Goal: Task Accomplishment & Management: Use online tool/utility

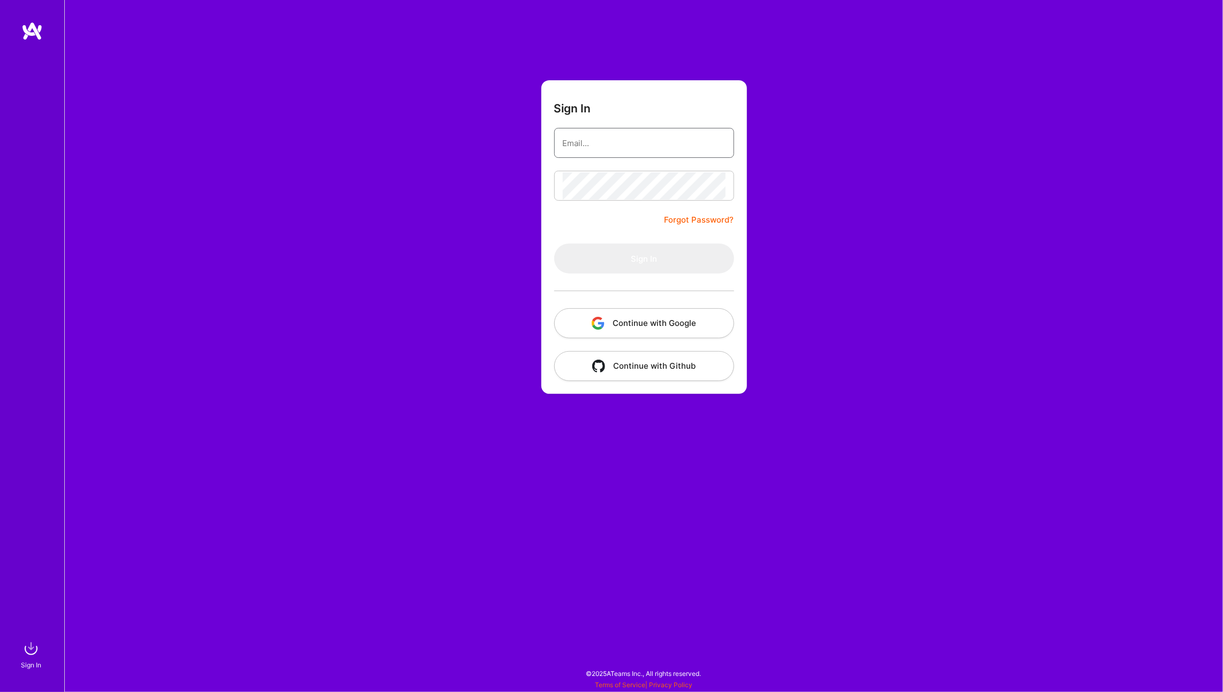
type input "[PERSON_NAME][EMAIL_ADDRESS][PERSON_NAME][DOMAIN_NAME]"
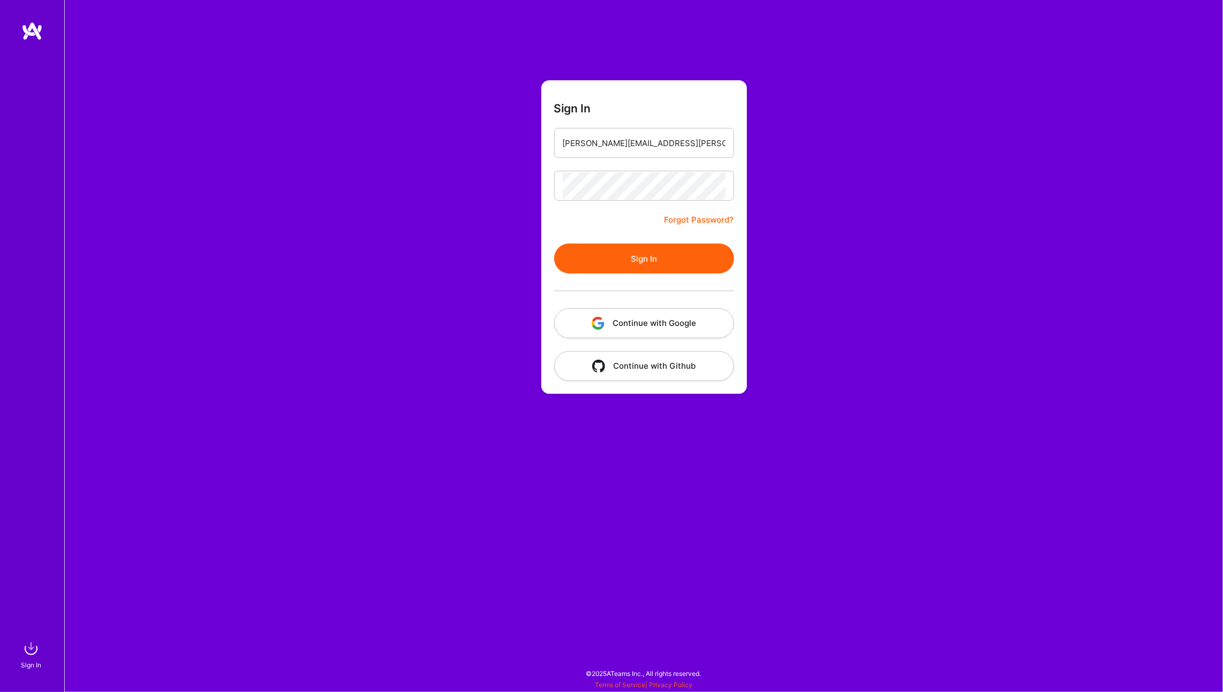
click at [657, 262] on button "Sign In" at bounding box center [644, 259] width 180 height 30
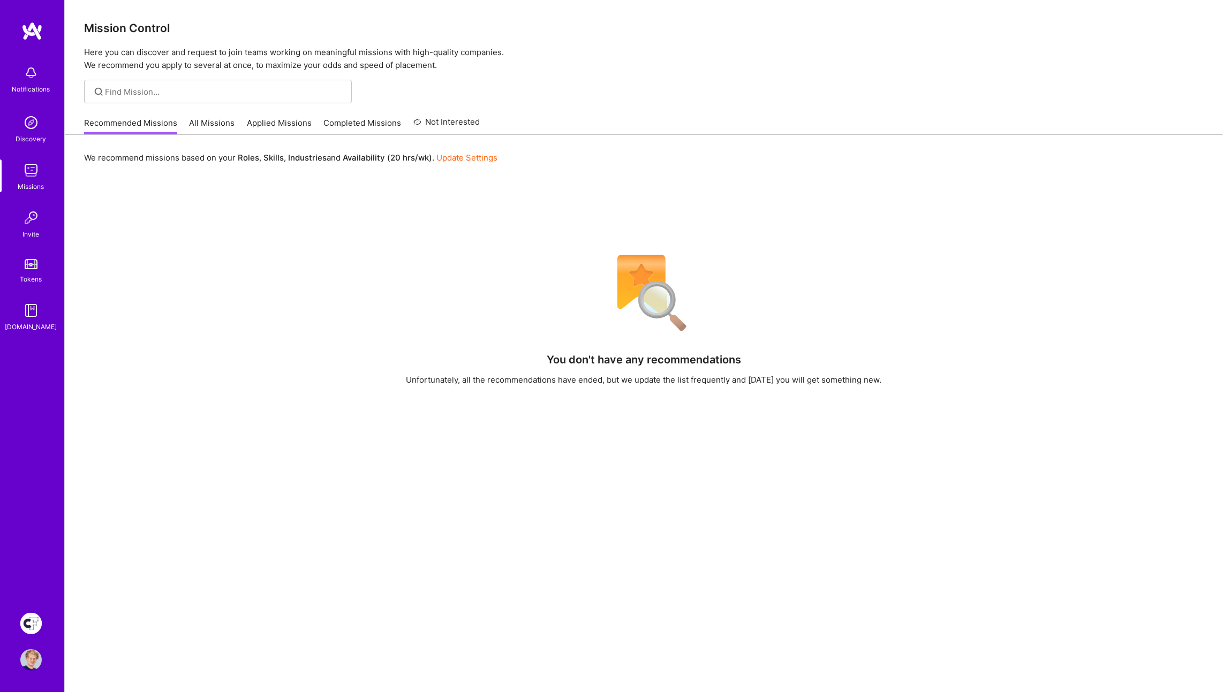
click at [36, 624] on img at bounding box center [30, 623] width 21 height 21
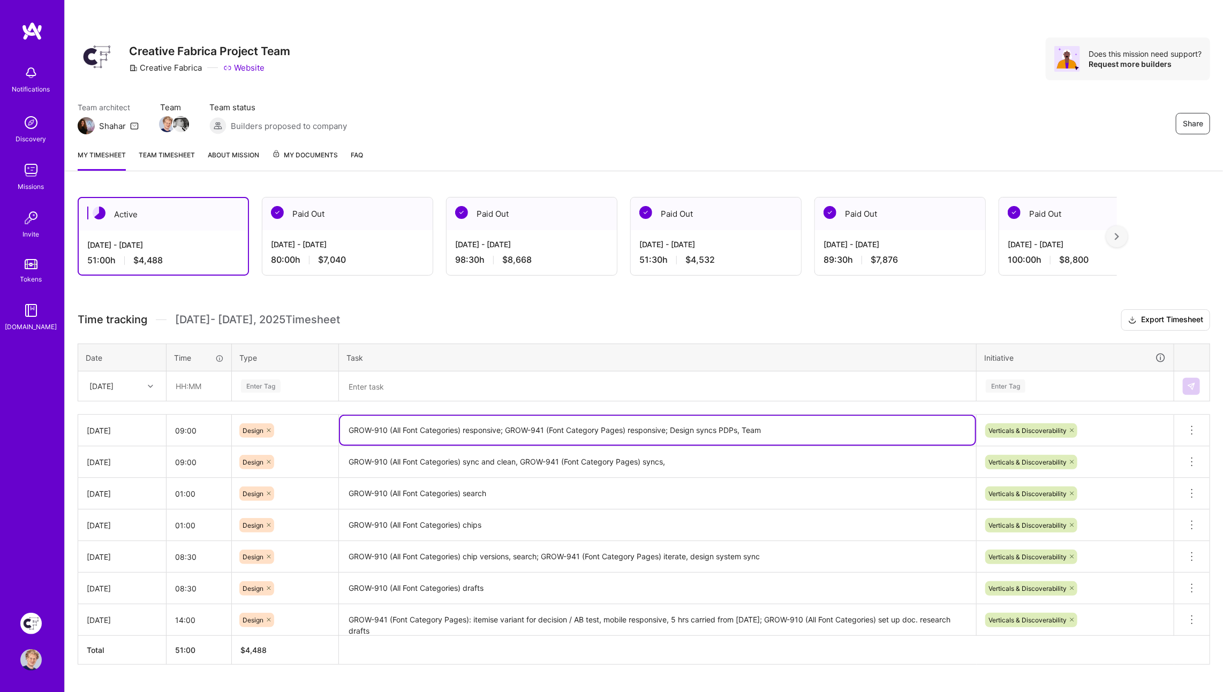
drag, startPoint x: 674, startPoint y: 426, endPoint x: 810, endPoint y: 427, distance: 135.5
click at [810, 427] on textarea "GROW-910 (All Font Categories) responsive; GROW-941 (Font Category Pages) respo…" at bounding box center [657, 430] width 635 height 29
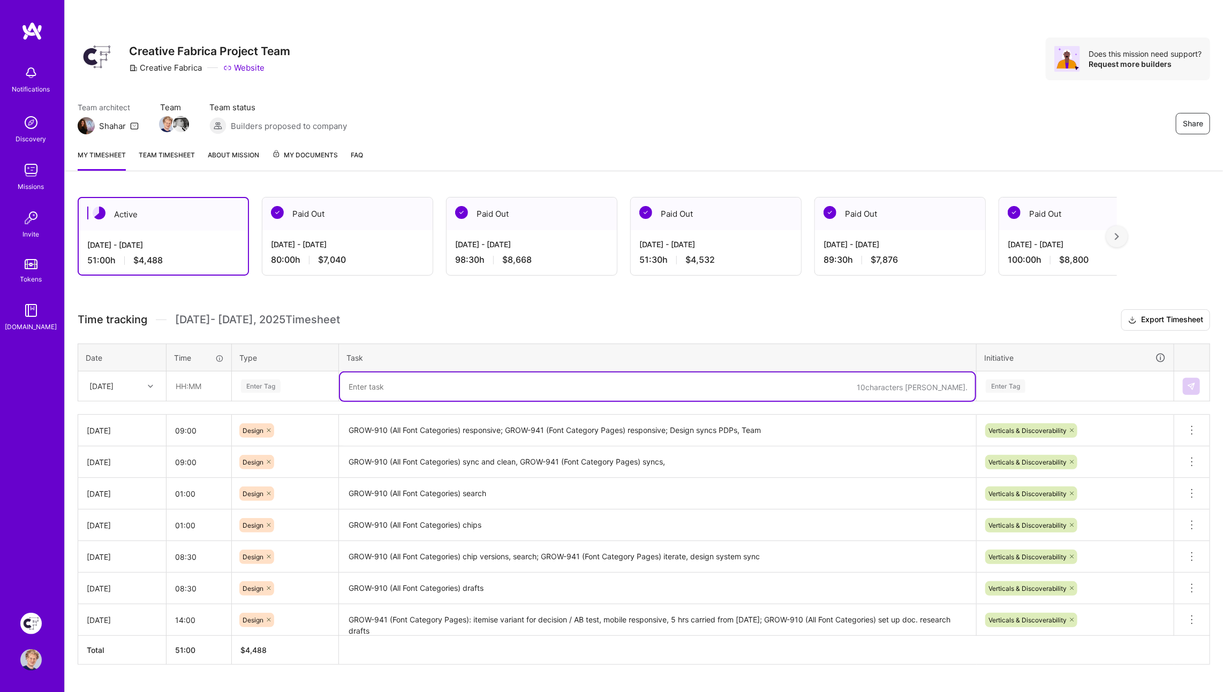
click at [409, 383] on textarea at bounding box center [657, 387] width 635 height 28
paste textarea "Design syncs PDPs, Team"
paste textarea "GROW-997 (PDP Top product badge"
type textarea "Design sync design system; GROW-997 (PDP Top product badge; PDP design system"
click at [206, 382] on input "text" at bounding box center [199, 386] width 64 height 28
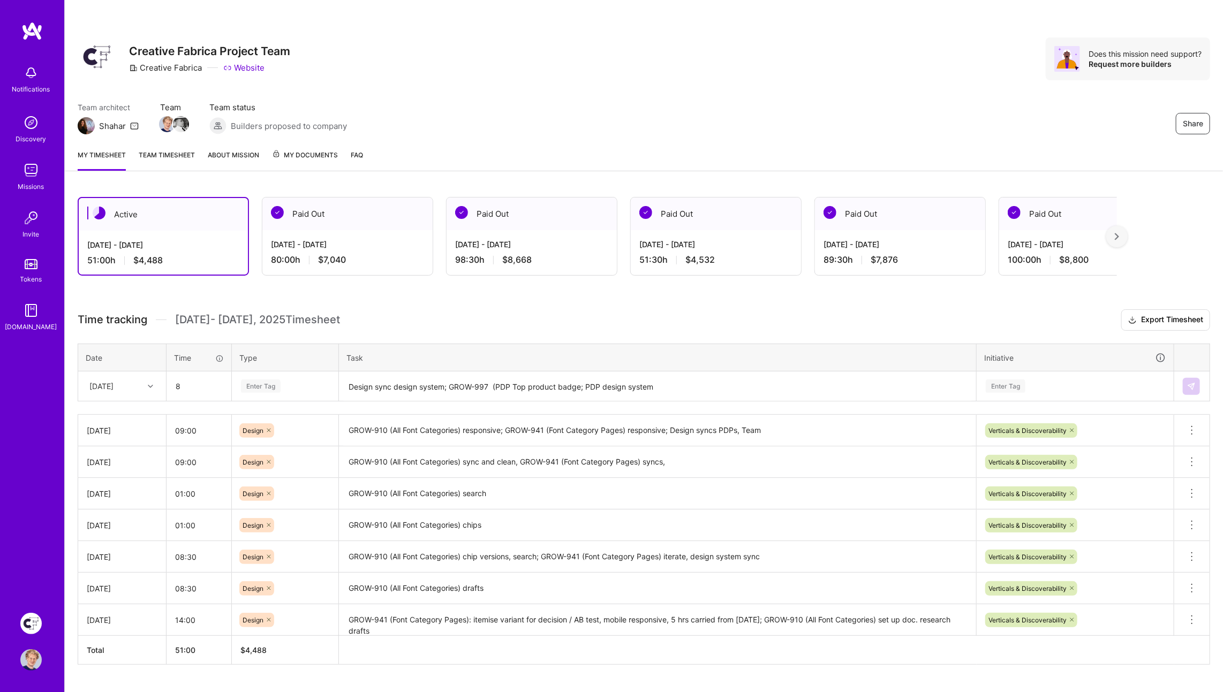
type input "08:00"
click at [261, 440] on span "Design" at bounding box center [254, 447] width 32 height 14
click at [1017, 384] on div "Enter Tag" at bounding box center [1006, 386] width 40 height 17
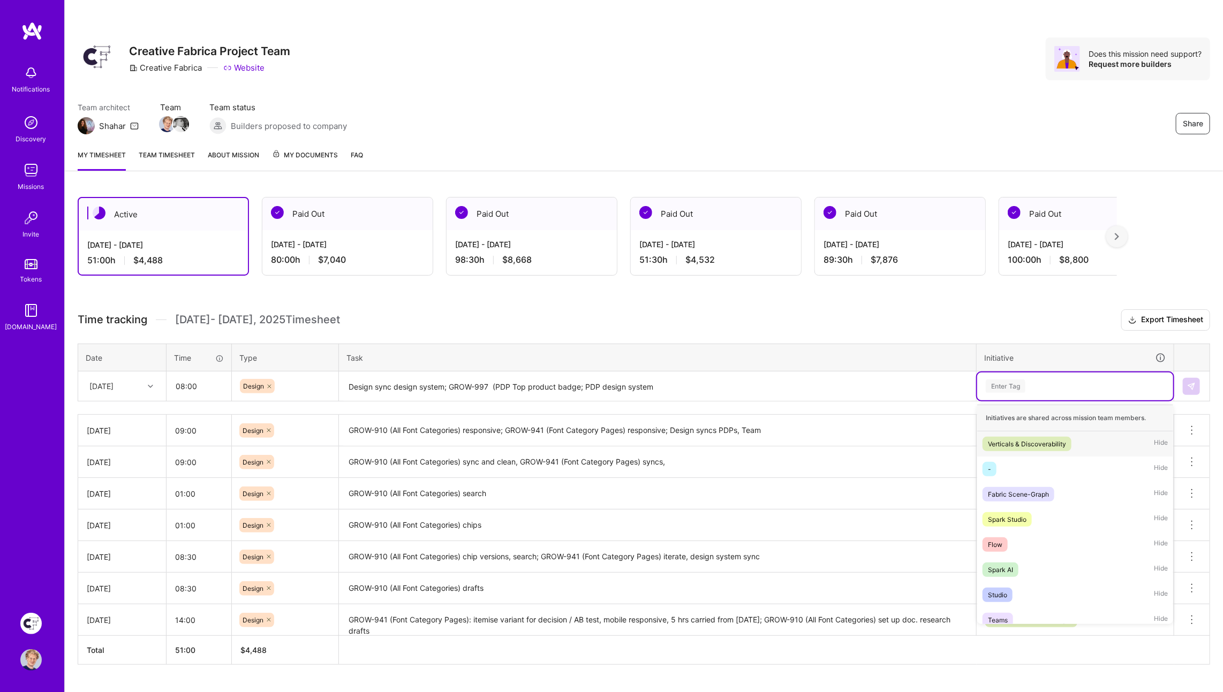
click at [1010, 442] on div "Verticals & Discoverability" at bounding box center [1027, 443] width 78 height 11
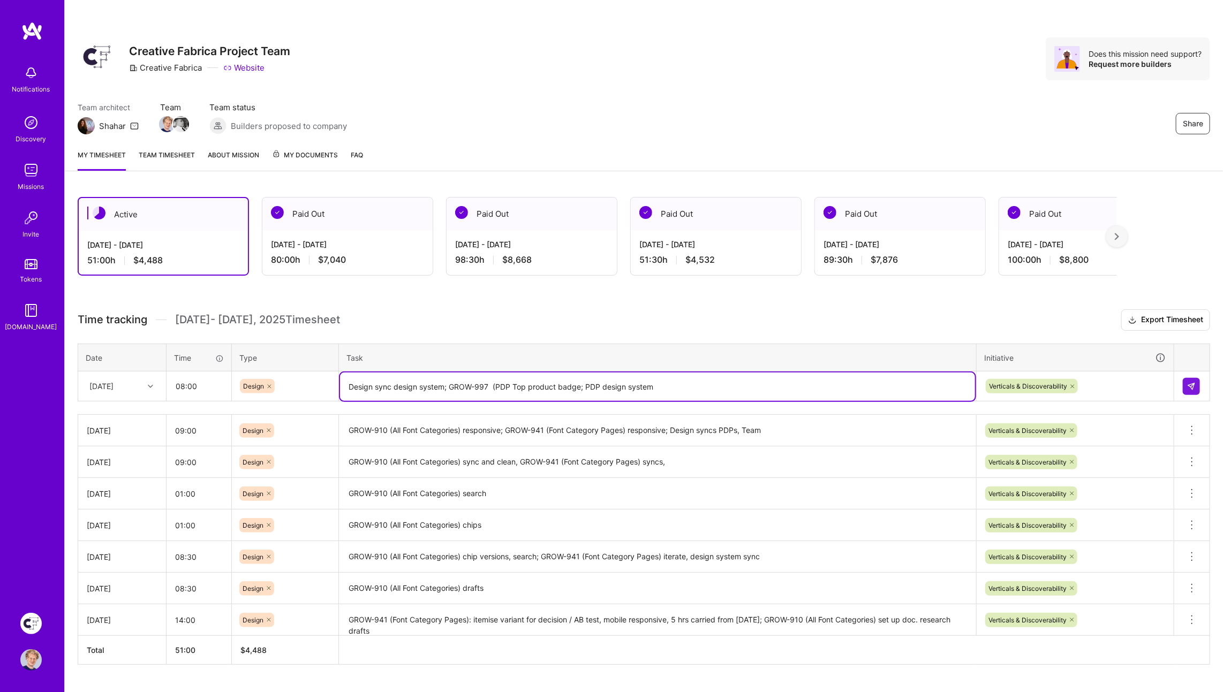
click at [710, 384] on textarea "Design sync design system; GROW-997 (PDP Top product badge; PDP design system" at bounding box center [657, 387] width 635 height 28
type textarea "Design sync design system; GROW-997 (PDP Top product badge; PDP design system"
click at [926, 324] on h3 "Time tracking [DATE] - [DATE] Timesheet Export Timesheet" at bounding box center [644, 319] width 1132 height 21
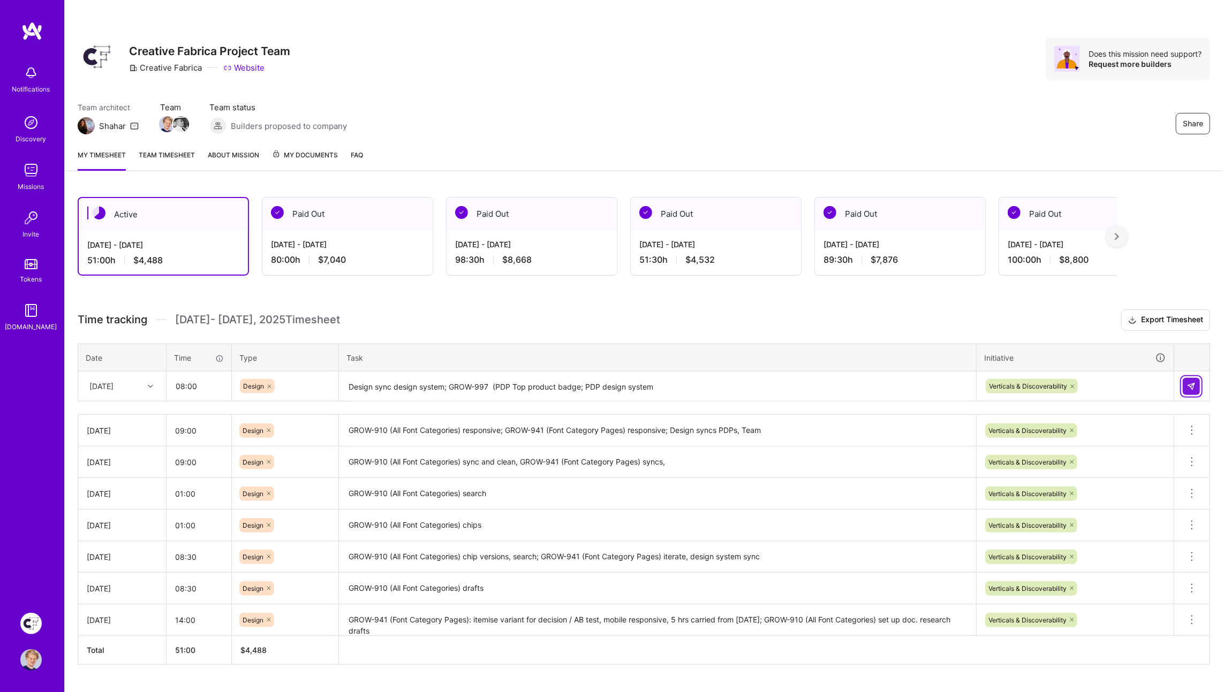
click at [1191, 385] on img at bounding box center [1191, 386] width 9 height 9
